Goal: Task Accomplishment & Management: Use online tool/utility

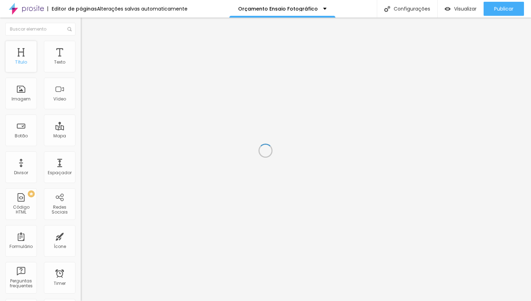
click at [31, 59] on div "Título" at bounding box center [21, 57] width 32 height 32
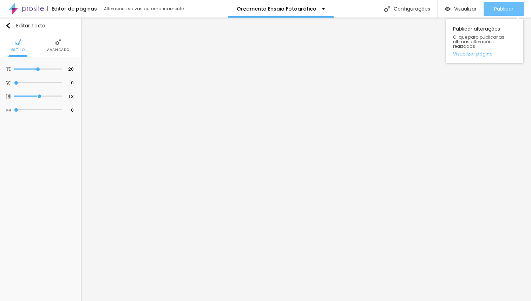
click at [499, 6] on span "Publicar" at bounding box center [503, 9] width 19 height 6
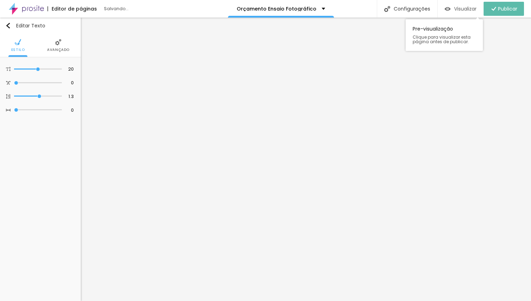
click at [457, 6] on span "Visualizar" at bounding box center [465, 9] width 22 height 6
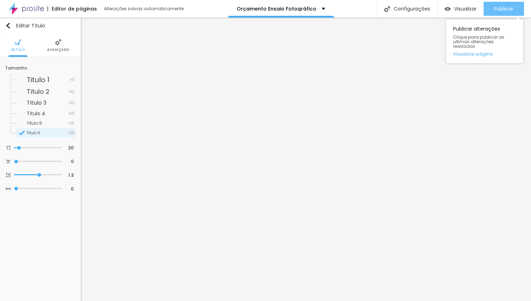
click at [494, 10] on span "Publicar" at bounding box center [503, 9] width 19 height 6
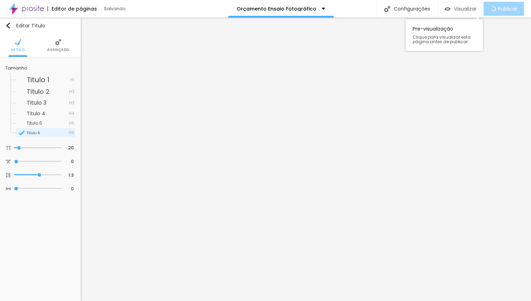
click at [456, 12] on span "Visualizar" at bounding box center [465, 9] width 22 height 6
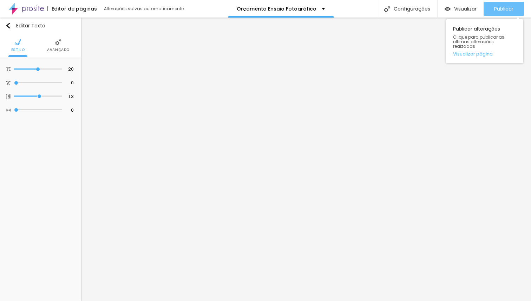
click at [494, 8] on span "Publicar" at bounding box center [503, 9] width 19 height 6
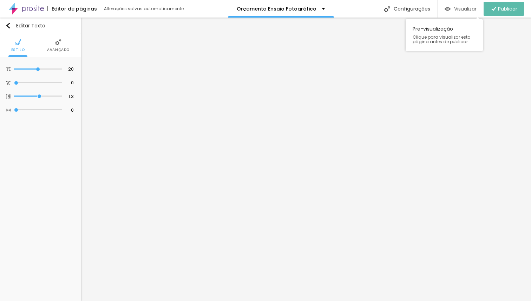
click at [451, 9] on div "Visualizar" at bounding box center [460, 9] width 32 height 6
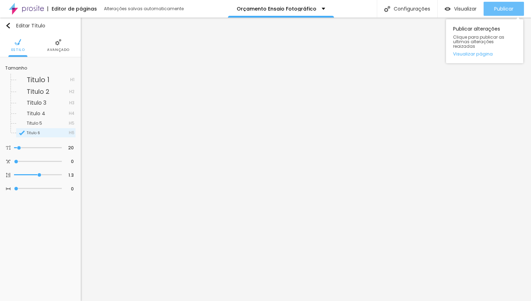
click at [507, 11] on span "Publicar" at bounding box center [503, 9] width 19 height 6
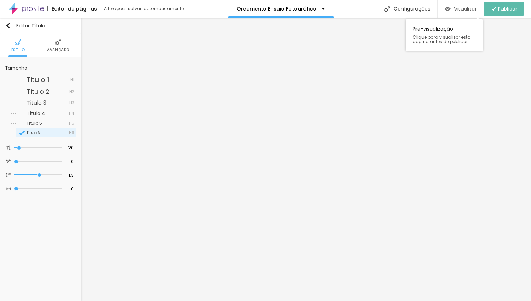
click at [454, 8] on span "Visualizar" at bounding box center [465, 9] width 22 height 6
click at [54, 134] on span "Titulo 6" at bounding box center [48, 133] width 42 height 4
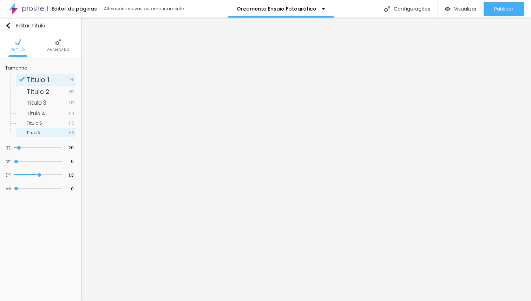
click at [40, 135] on div "Titulo 6 H6" at bounding box center [45, 132] width 59 height 9
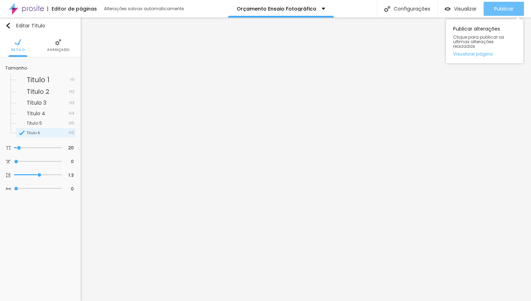
click at [511, 7] on span "Publicar" at bounding box center [503, 9] width 19 height 6
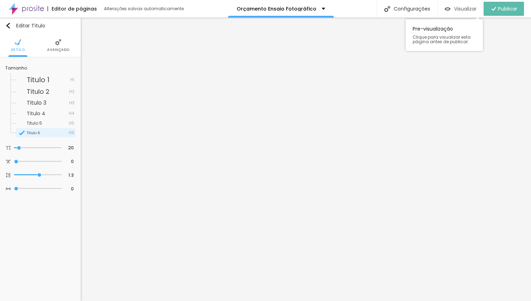
click at [463, 9] on span "Visualizar" at bounding box center [465, 9] width 22 height 6
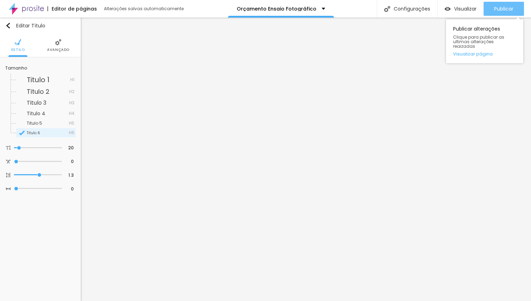
click at [496, 11] on span "Publicar" at bounding box center [503, 9] width 19 height 6
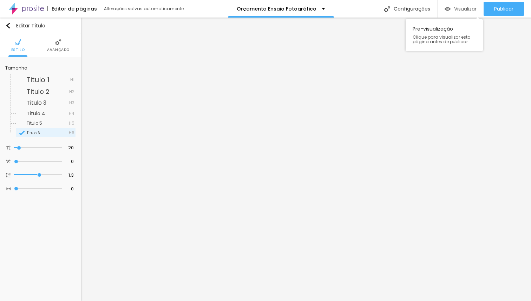
click at [467, 11] on span "Visualizar" at bounding box center [465, 9] width 22 height 6
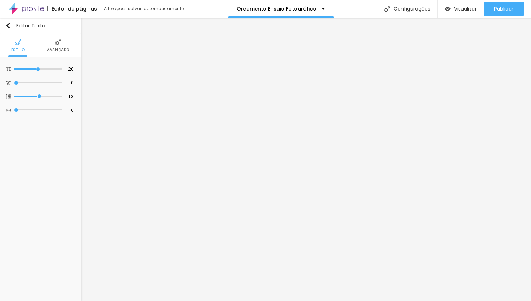
click at [14, 44] on li "Estilo" at bounding box center [18, 45] width 14 height 23
click at [56, 44] on img at bounding box center [58, 42] width 6 height 6
click at [55, 46] on li "Avançado" at bounding box center [58, 45] width 22 height 23
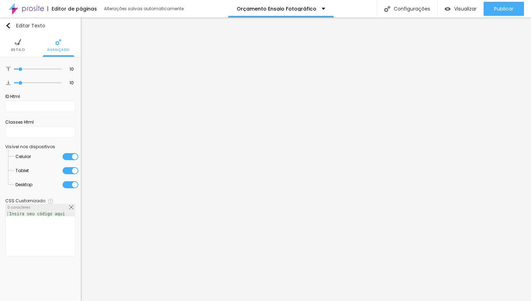
click at [18, 46] on li "Estilo" at bounding box center [18, 45] width 14 height 23
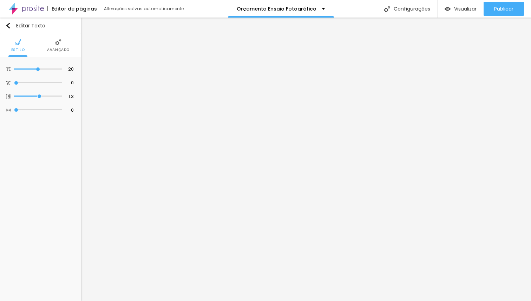
click at [55, 51] on span "Avançado" at bounding box center [58, 50] width 22 height 4
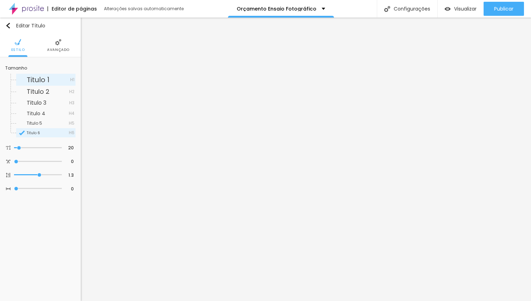
click at [41, 78] on span "Titulo 1" at bounding box center [38, 80] width 23 height 10
click at [43, 91] on span "Titulo 2" at bounding box center [38, 91] width 23 height 9
click at [43, 101] on span "Titulo 3" at bounding box center [37, 103] width 20 height 8
click at [40, 133] on span "Titulo 6" at bounding box center [48, 133] width 42 height 4
click at [39, 125] on span "Titulo 5" at bounding box center [34, 123] width 15 height 6
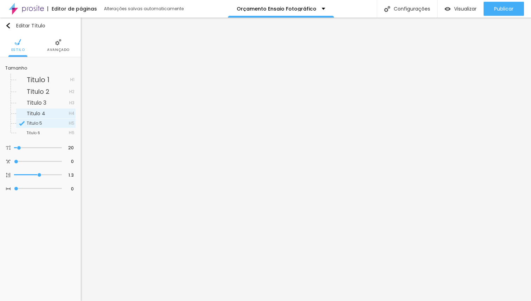
click at [39, 114] on span "Titulo 4" at bounding box center [36, 113] width 19 height 7
click at [38, 105] on span "Titulo 3" at bounding box center [37, 103] width 20 height 8
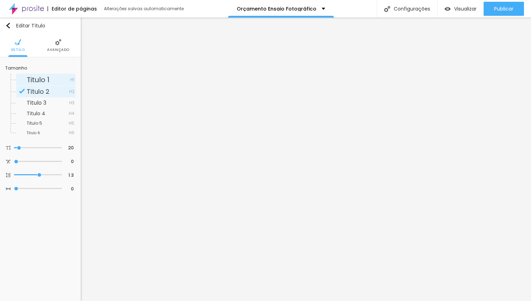
click at [37, 83] on span "Titulo 1" at bounding box center [38, 80] width 23 height 10
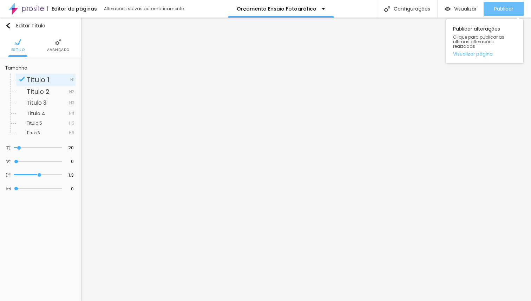
click at [499, 6] on span "Publicar" at bounding box center [503, 9] width 19 height 6
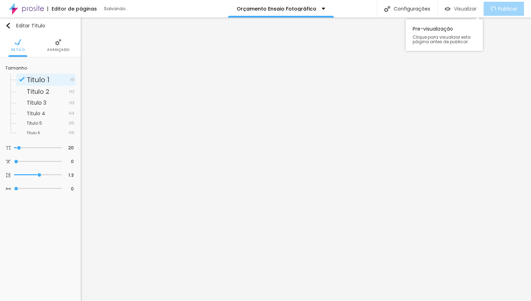
click at [464, 8] on span "Visualizar" at bounding box center [465, 9] width 22 height 6
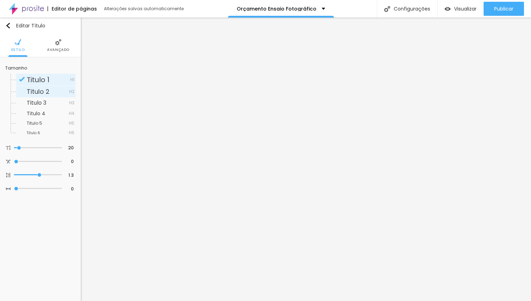
click at [47, 92] on span "Titulo 2" at bounding box center [38, 91] width 23 height 9
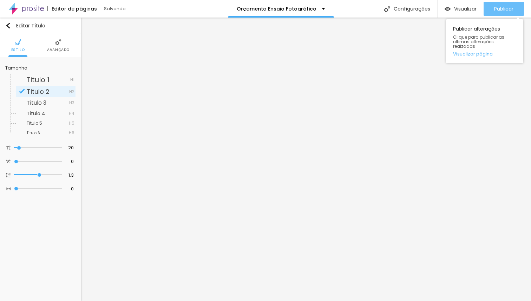
click at [498, 10] on span "Publicar" at bounding box center [503, 9] width 19 height 6
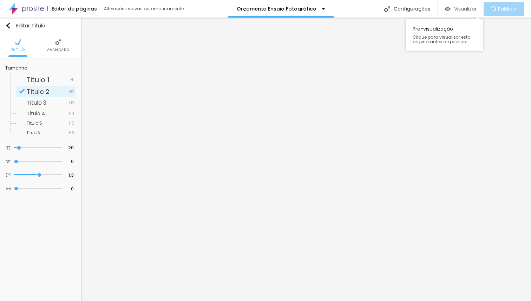
click at [468, 9] on span "Visualizar" at bounding box center [465, 9] width 22 height 6
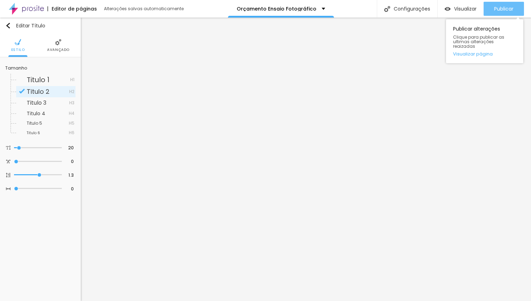
click at [496, 9] on span "Publicar" at bounding box center [503, 9] width 19 height 6
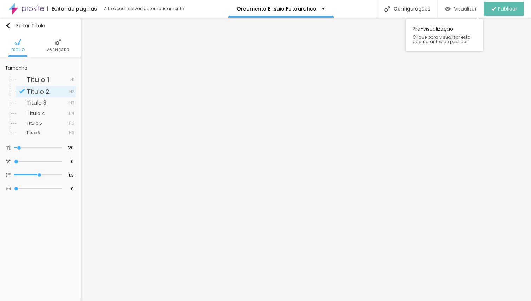
click at [456, 9] on span "Visualizar" at bounding box center [465, 9] width 22 height 6
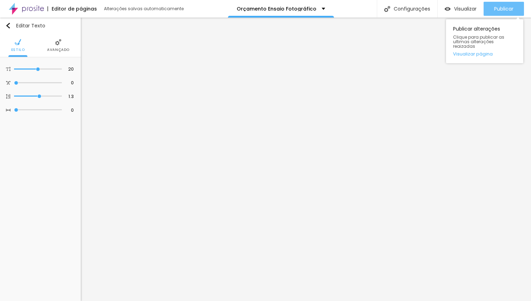
click at [500, 6] on span "Publicar" at bounding box center [503, 9] width 19 height 6
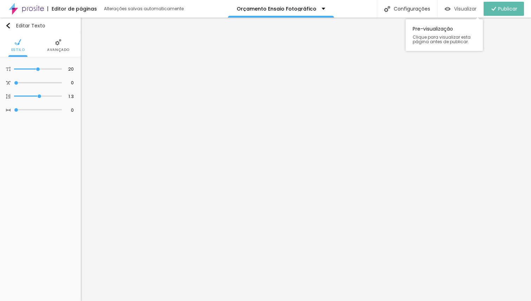
click at [454, 7] on span "Visualizar" at bounding box center [465, 9] width 22 height 6
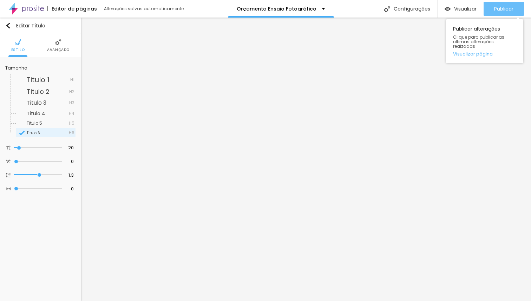
click at [509, 6] on span "Publicar" at bounding box center [503, 9] width 19 height 6
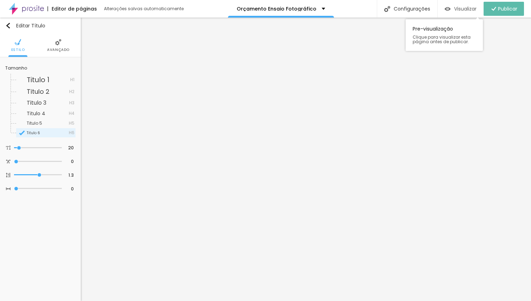
click at [461, 8] on span "Visualizar" at bounding box center [465, 9] width 22 height 6
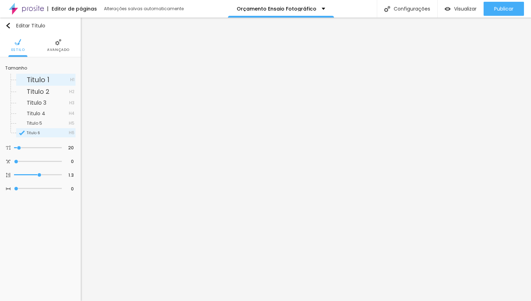
click at [49, 77] on span "Titulo 1" at bounding box center [38, 80] width 23 height 10
click at [48, 79] on span "Titulo 1" at bounding box center [38, 80] width 23 height 10
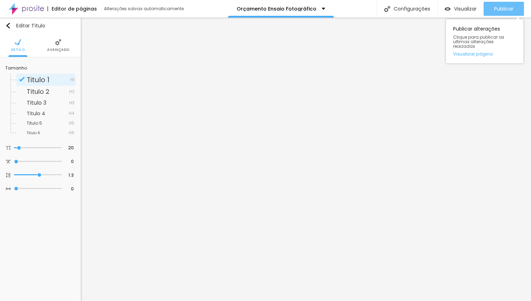
click at [495, 12] on div "Publicar" at bounding box center [503, 9] width 19 height 14
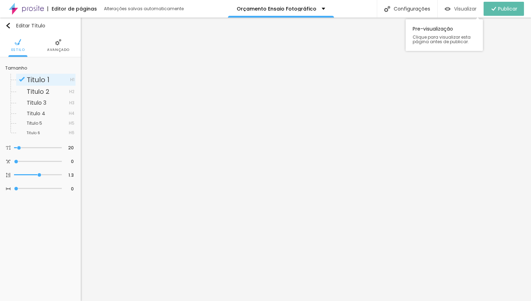
click at [456, 9] on span "Visualizar" at bounding box center [465, 9] width 22 height 6
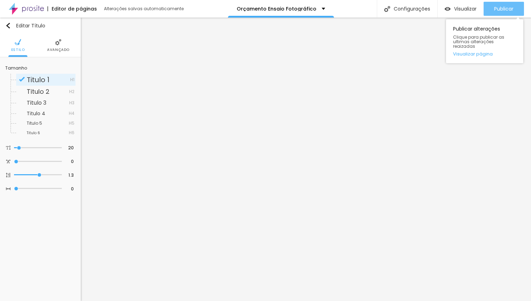
click at [497, 6] on span "Publicar" at bounding box center [503, 9] width 19 height 6
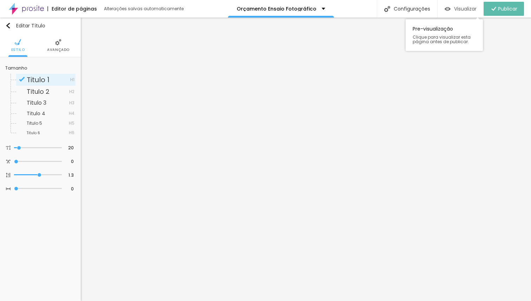
click at [469, 9] on span "Visualizar" at bounding box center [465, 9] width 22 height 6
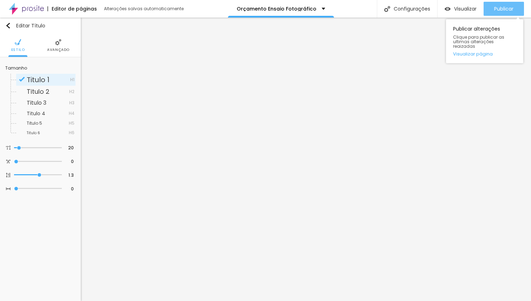
click at [497, 10] on span "Publicar" at bounding box center [503, 9] width 19 height 6
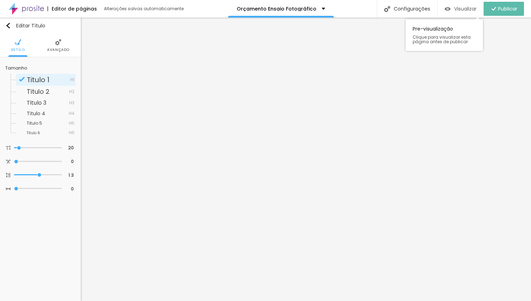
click at [465, 8] on span "Visualizar" at bounding box center [465, 9] width 22 height 6
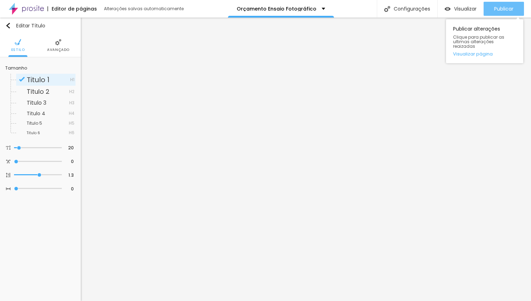
click at [494, 8] on span "Publicar" at bounding box center [503, 9] width 19 height 6
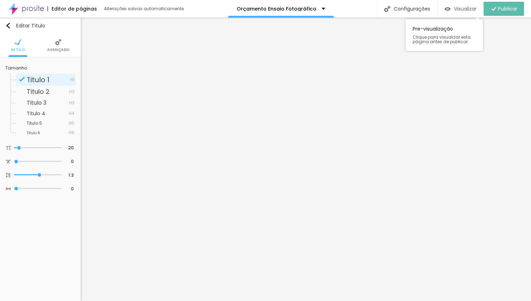
click at [455, 7] on span "Visualizar" at bounding box center [465, 9] width 22 height 6
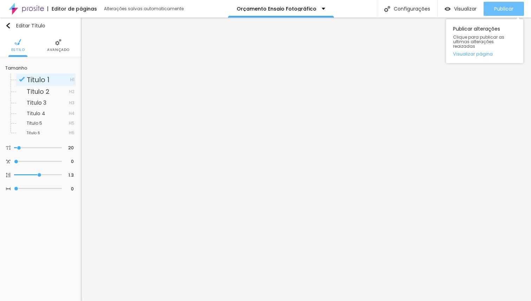
click at [499, 8] on span "Publicar" at bounding box center [503, 9] width 19 height 6
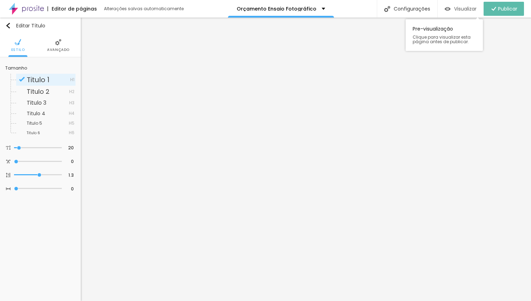
click at [450, 8] on div "Visualizar" at bounding box center [460, 9] width 32 height 6
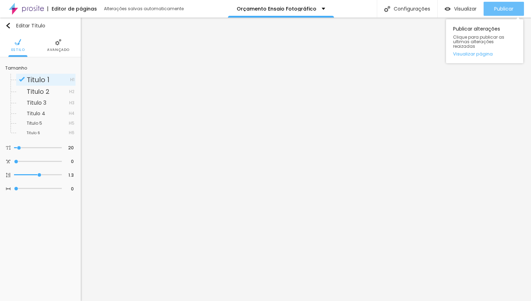
click at [496, 11] on span "Publicar" at bounding box center [503, 9] width 19 height 6
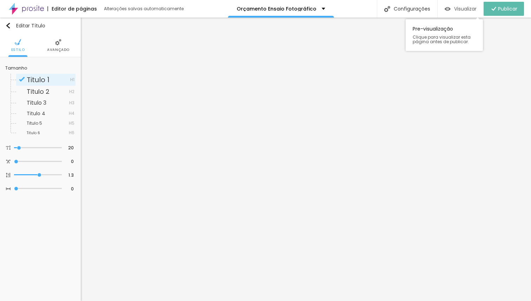
click at [457, 12] on span "Visualizar" at bounding box center [465, 9] width 22 height 6
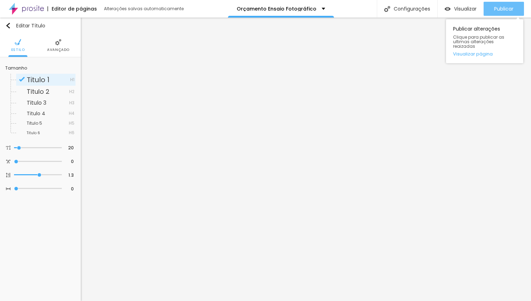
click at [491, 9] on button "Publicar" at bounding box center [503, 9] width 40 height 14
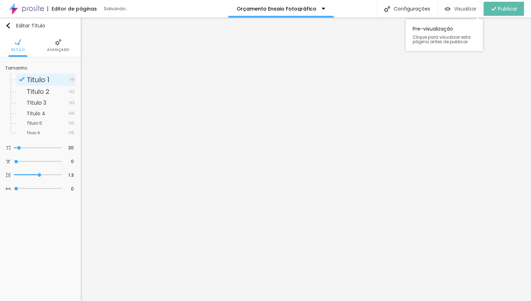
click at [465, 9] on span "Visualizar" at bounding box center [465, 9] width 22 height 6
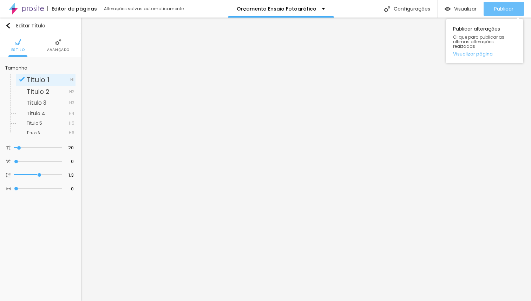
click at [497, 8] on span "Publicar" at bounding box center [503, 9] width 19 height 6
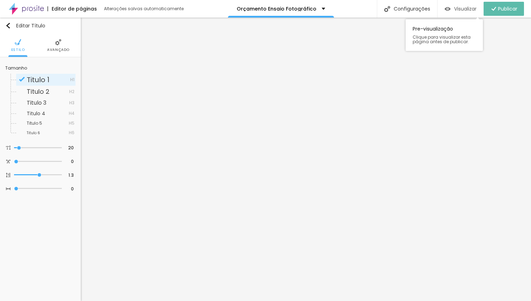
click at [464, 8] on span "Visualizar" at bounding box center [465, 9] width 22 height 6
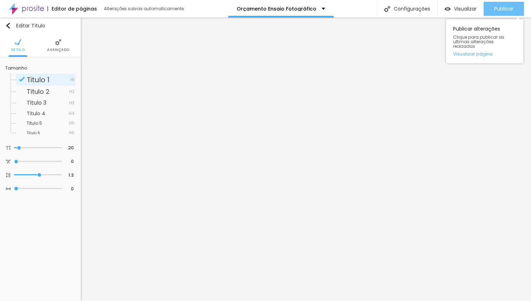
click at [506, 5] on div "Publicar" at bounding box center [503, 9] width 19 height 14
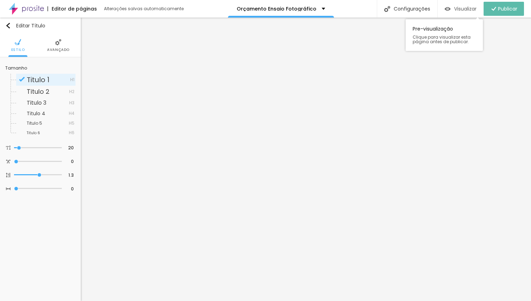
click at [451, 8] on div "Visualizar" at bounding box center [460, 9] width 32 height 6
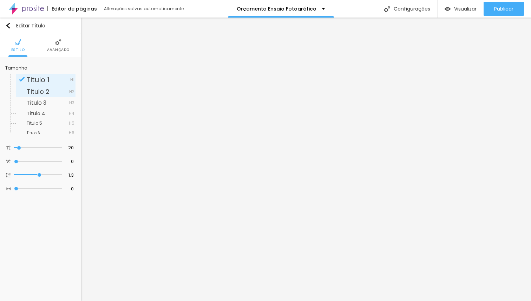
click at [40, 89] on span "Titulo 2" at bounding box center [38, 91] width 23 height 9
click at [39, 79] on span "Titulo 1" at bounding box center [38, 80] width 23 height 10
click at [64, 43] on li "Avançado" at bounding box center [58, 45] width 22 height 23
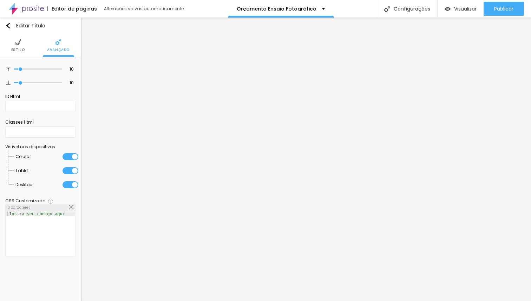
click at [16, 46] on li "Estilo" at bounding box center [18, 45] width 14 height 23
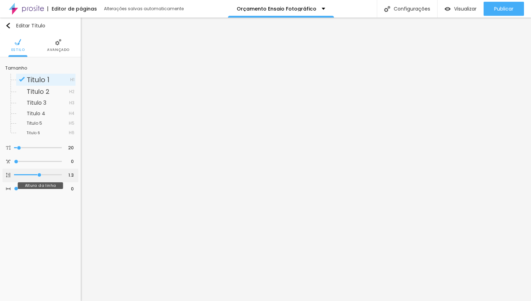
type input "1.2"
type input "1"
type input "0.7"
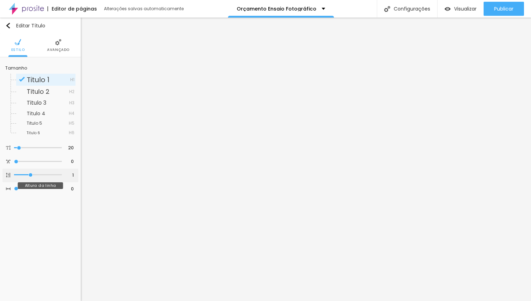
type input "0.7"
type input "0.6"
type input "0.5"
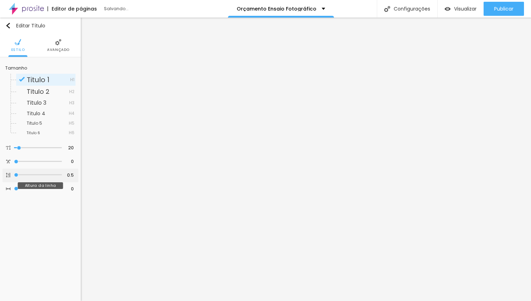
type input "0.6"
type input "0.7"
type input "0.8"
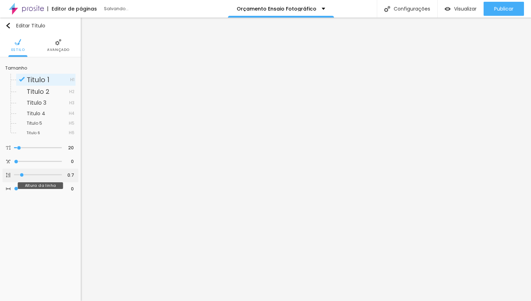
type input "0.8"
type input "0.9"
type input "1"
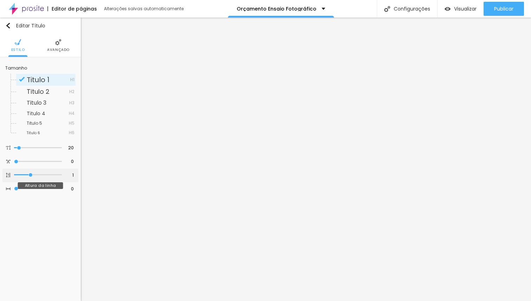
type input "1.1"
type input "1.2"
type input "1.1"
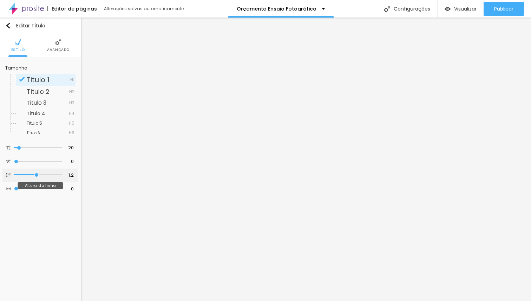
type input "1.1"
drag, startPoint x: 39, startPoint y: 175, endPoint x: 34, endPoint y: 178, distance: 5.7
type input "1.1"
click at [34, 177] on input "range" at bounding box center [38, 175] width 48 height 4
type input "1.2"
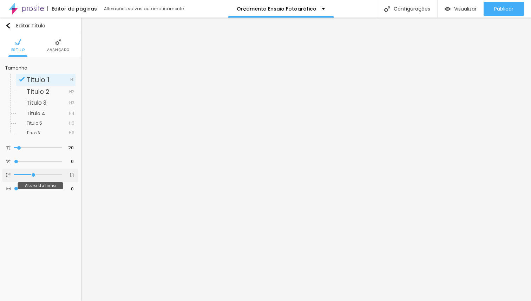
type input "1.2"
type input "1.3"
drag, startPoint x: 35, startPoint y: 175, endPoint x: 39, endPoint y: 174, distance: 3.5
type input "1.3"
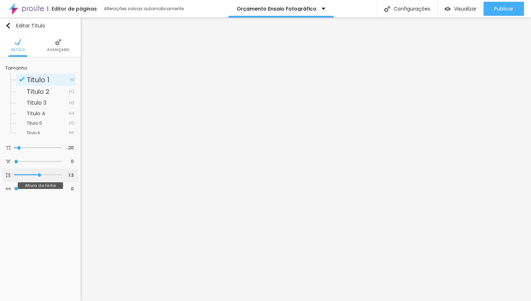
click at [39, 174] on input "range" at bounding box center [38, 175] width 48 height 4
click at [42, 91] on span "Titulo 2" at bounding box center [38, 91] width 23 height 9
click at [43, 81] on span "Titulo 1" at bounding box center [38, 80] width 23 height 10
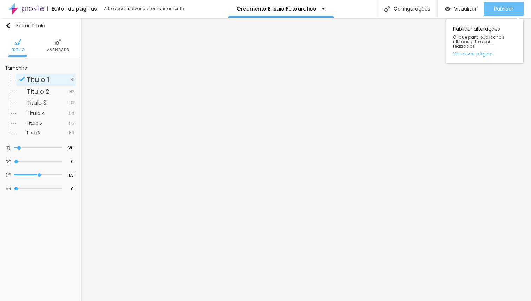
click at [498, 11] on span "Publicar" at bounding box center [503, 9] width 19 height 6
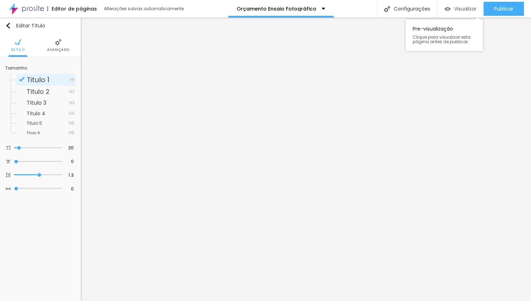
click at [445, 11] on img "button" at bounding box center [447, 9] width 6 height 6
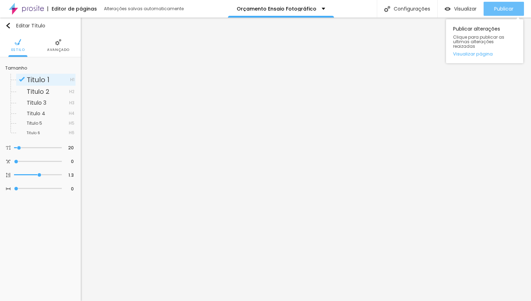
click at [504, 8] on span "Publicar" at bounding box center [503, 9] width 19 height 6
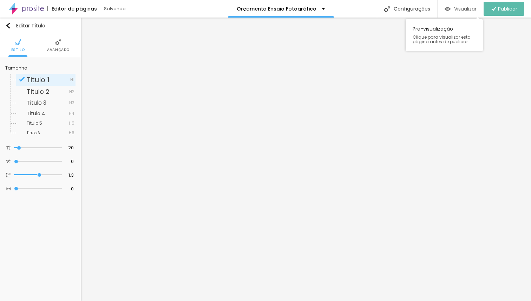
click at [465, 8] on span "Visualizar" at bounding box center [465, 9] width 22 height 6
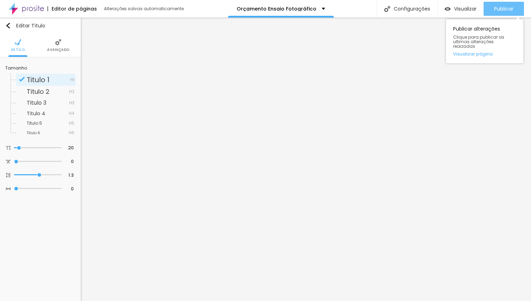
click at [498, 5] on div "Publicar" at bounding box center [503, 9] width 19 height 14
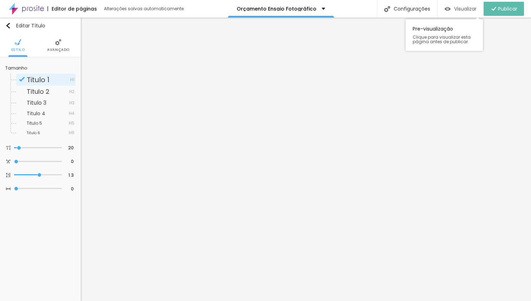
click at [451, 6] on div "Visualizar" at bounding box center [460, 9] width 32 height 6
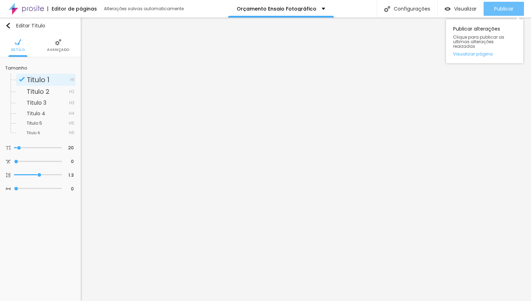
click at [497, 10] on span "Publicar" at bounding box center [503, 9] width 19 height 6
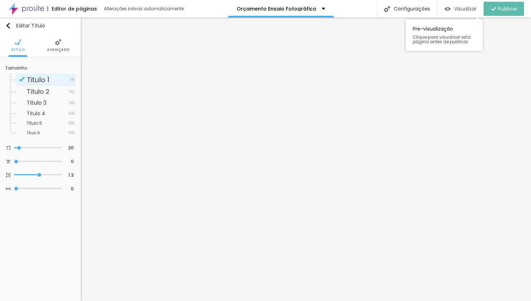
click at [469, 9] on span "Visualizar" at bounding box center [465, 9] width 22 height 6
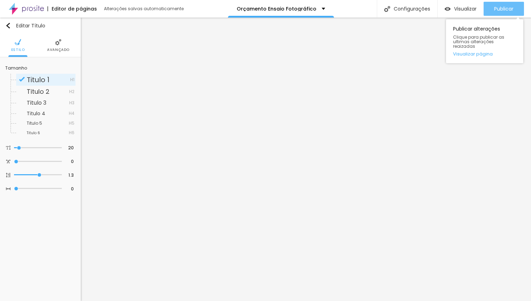
click at [506, 11] on span "Publicar" at bounding box center [503, 9] width 19 height 6
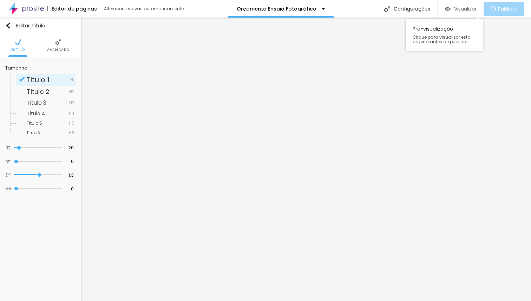
click at [469, 9] on span "Visualizar" at bounding box center [465, 9] width 22 height 6
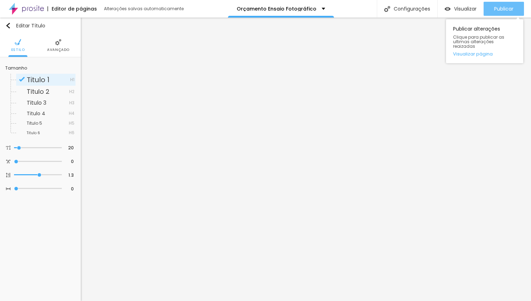
click at [507, 9] on span "Publicar" at bounding box center [503, 9] width 19 height 6
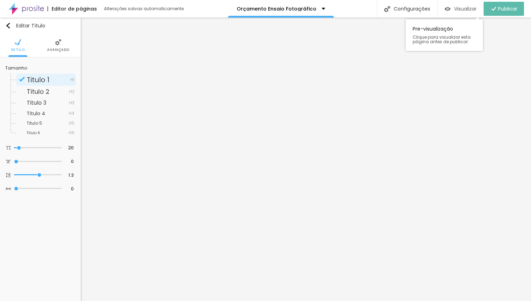
click at [456, 9] on span "Visualizar" at bounding box center [465, 9] width 22 height 6
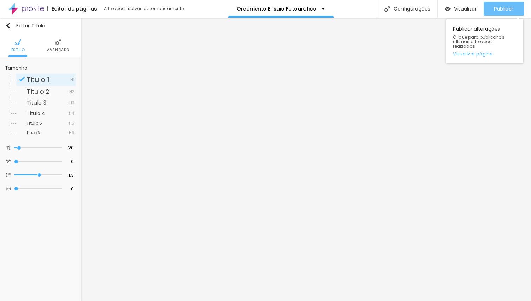
click at [497, 9] on span "Publicar" at bounding box center [503, 9] width 19 height 6
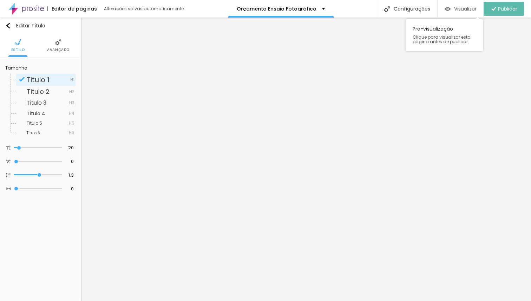
click at [469, 8] on span "Visualizar" at bounding box center [465, 9] width 22 height 6
click at [449, 7] on img "button" at bounding box center [447, 9] width 6 height 6
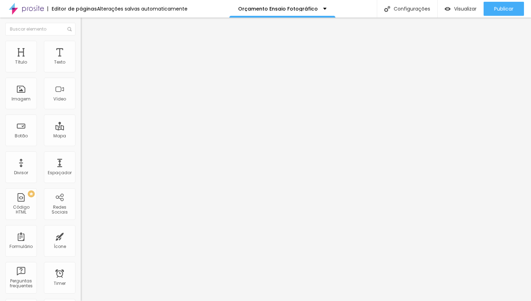
click at [81, 46] on li "Estilo" at bounding box center [121, 44] width 81 height 7
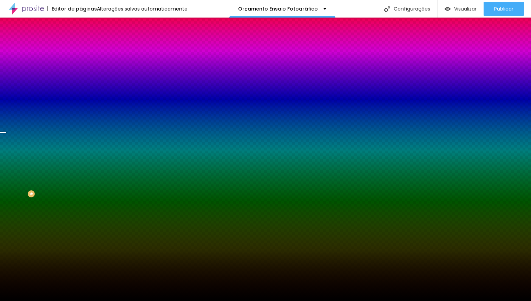
click at [81, 65] on span "Trocar imagem" at bounding box center [100, 62] width 38 height 6
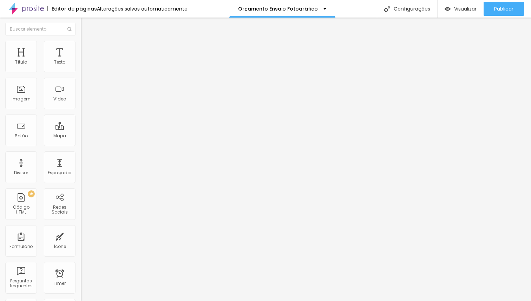
click at [87, 49] on span "Avançado" at bounding box center [98, 52] width 23 height 6
click at [81, 46] on li "Estilo" at bounding box center [121, 44] width 81 height 7
click at [81, 43] on img at bounding box center [84, 44] width 6 height 6
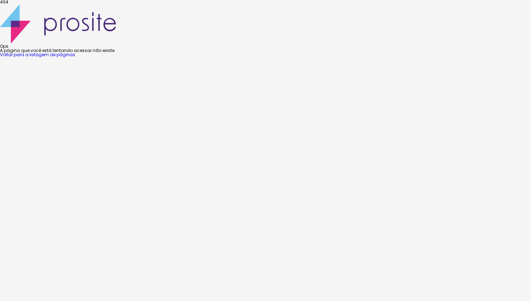
click at [75, 58] on link "Voltar para a listagem de páginas" at bounding box center [37, 55] width 75 height 6
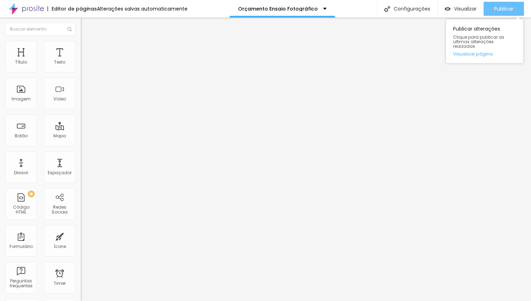
click at [494, 11] on span "Publicar" at bounding box center [503, 9] width 19 height 6
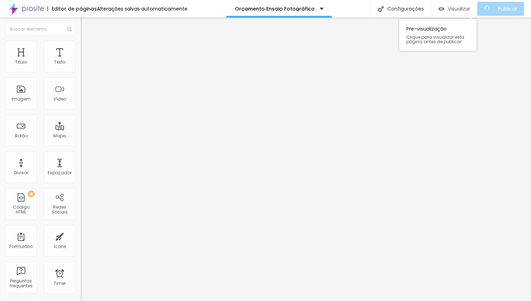
click at [444, 7] on img "button" at bounding box center [441, 9] width 6 height 6
click at [81, 45] on img at bounding box center [84, 44] width 6 height 6
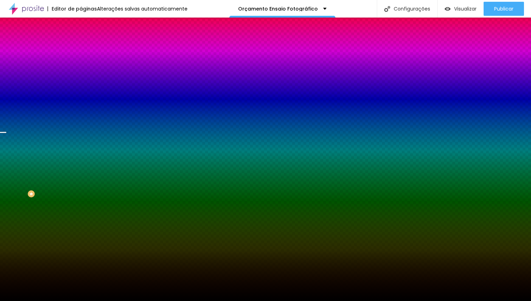
click at [81, 65] on span "Trocar imagem" at bounding box center [100, 62] width 38 height 6
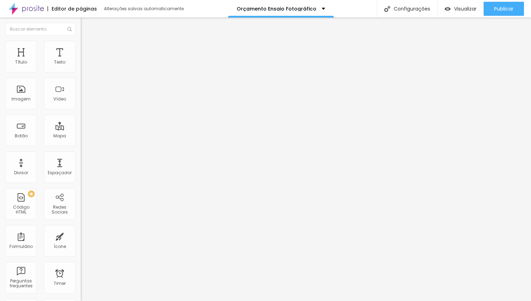
click at [81, 48] on li "Avançado" at bounding box center [121, 51] width 81 height 7
click at [81, 48] on li "Estilo" at bounding box center [121, 44] width 81 height 7
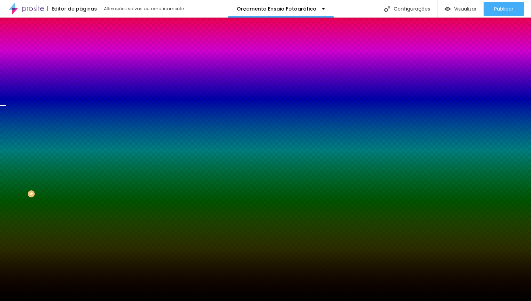
click at [81, 65] on span "Trocar imagem" at bounding box center [100, 62] width 38 height 6
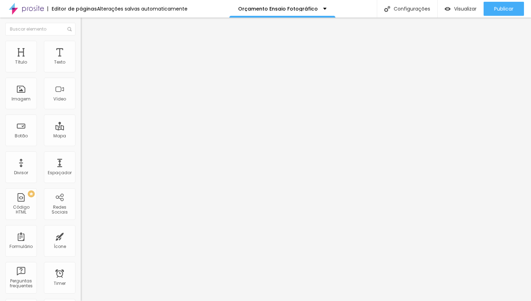
click at [81, 50] on ul "Conteúdo Estilo Avançado" at bounding box center [121, 44] width 81 height 21
click at [87, 48] on span "Estilo" at bounding box center [92, 45] width 11 height 6
click at [81, 45] on li "Estilo" at bounding box center [121, 44] width 81 height 7
click at [87, 48] on span "Estilo" at bounding box center [92, 45] width 11 height 6
click at [81, 46] on li "Estilo" at bounding box center [121, 44] width 81 height 7
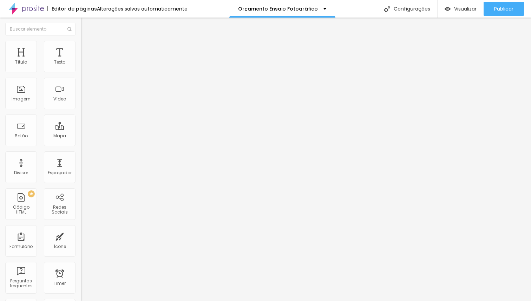
click at [87, 48] on span "Estilo" at bounding box center [92, 45] width 11 height 6
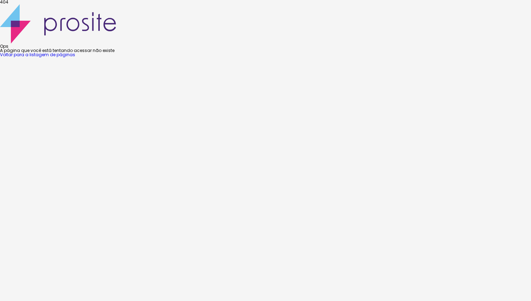
click at [192, 57] on div "404 Ops A página que você está tentando acessar não existe Voltar para a listag…" at bounding box center [265, 28] width 531 height 57
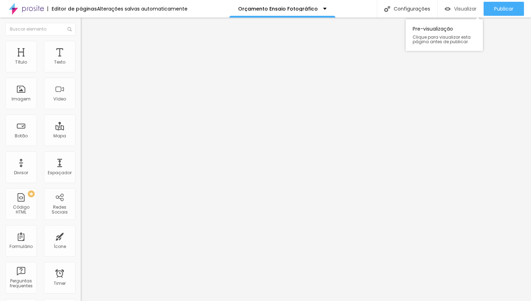
click at [466, 9] on span "Visualizar" at bounding box center [465, 9] width 22 height 6
click at [81, 76] on div "Titulo 4 H4" at bounding box center [121, 73] width 81 height 5
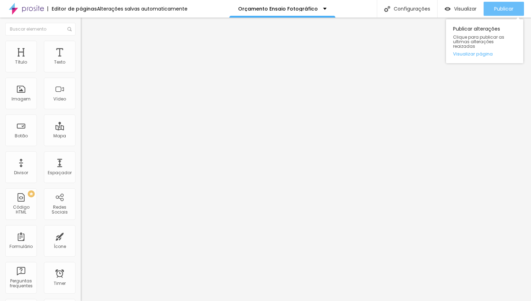
click at [498, 7] on span "Publicar" at bounding box center [503, 9] width 19 height 6
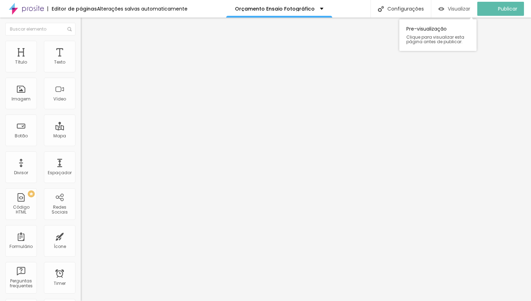
click at [459, 8] on span "Visualizar" at bounding box center [458, 9] width 22 height 6
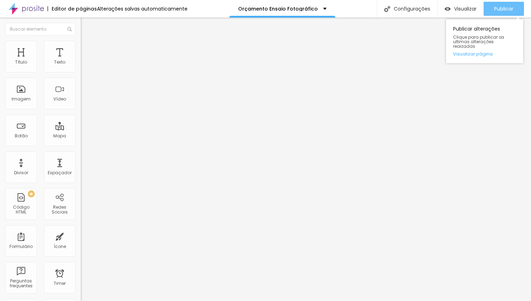
click at [500, 7] on span "Publicar" at bounding box center [503, 9] width 19 height 6
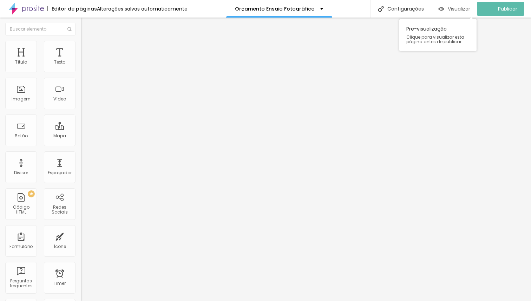
click at [466, 10] on span "Visualizar" at bounding box center [458, 9] width 22 height 6
click at [87, 49] on span "Avançado" at bounding box center [98, 52] width 23 height 6
click at [81, 46] on li "Estilo" at bounding box center [121, 44] width 81 height 7
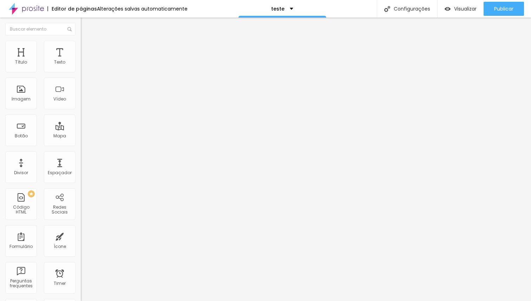
click at [87, 47] on span "Estilo" at bounding box center [92, 45] width 11 height 6
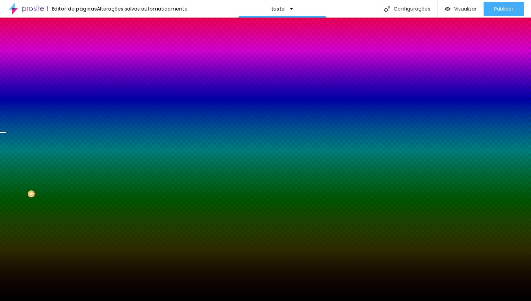
click at [81, 65] on span "Trocar imagem" at bounding box center [100, 62] width 38 height 6
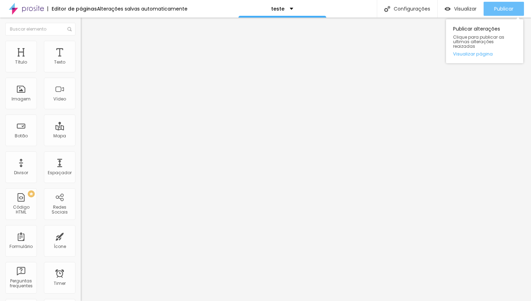
click at [501, 7] on span "Publicar" at bounding box center [503, 9] width 19 height 6
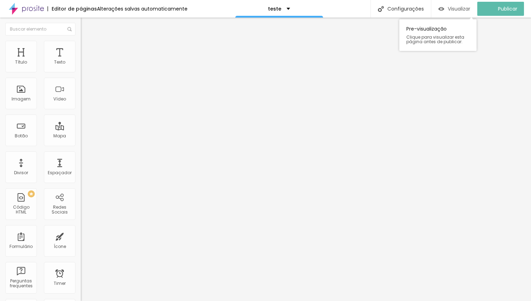
click at [456, 8] on span "Visualizar" at bounding box center [458, 9] width 22 height 6
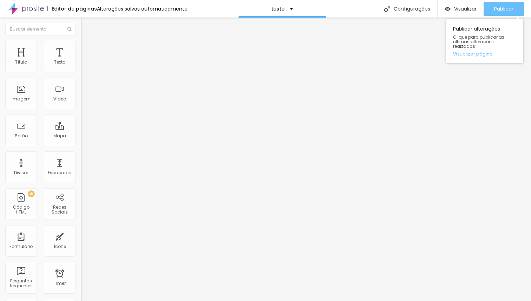
click at [497, 8] on span "Publicar" at bounding box center [503, 9] width 19 height 6
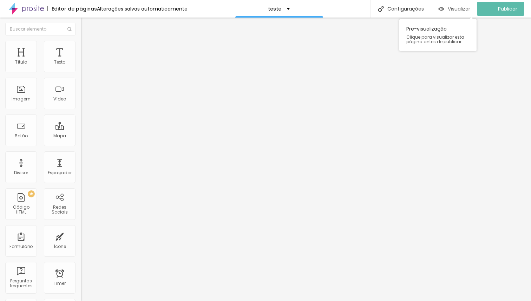
click at [463, 9] on span "Visualizar" at bounding box center [458, 9] width 22 height 6
click at [81, 46] on li "Estilo" at bounding box center [121, 44] width 81 height 7
